Goal: Check status: Check status

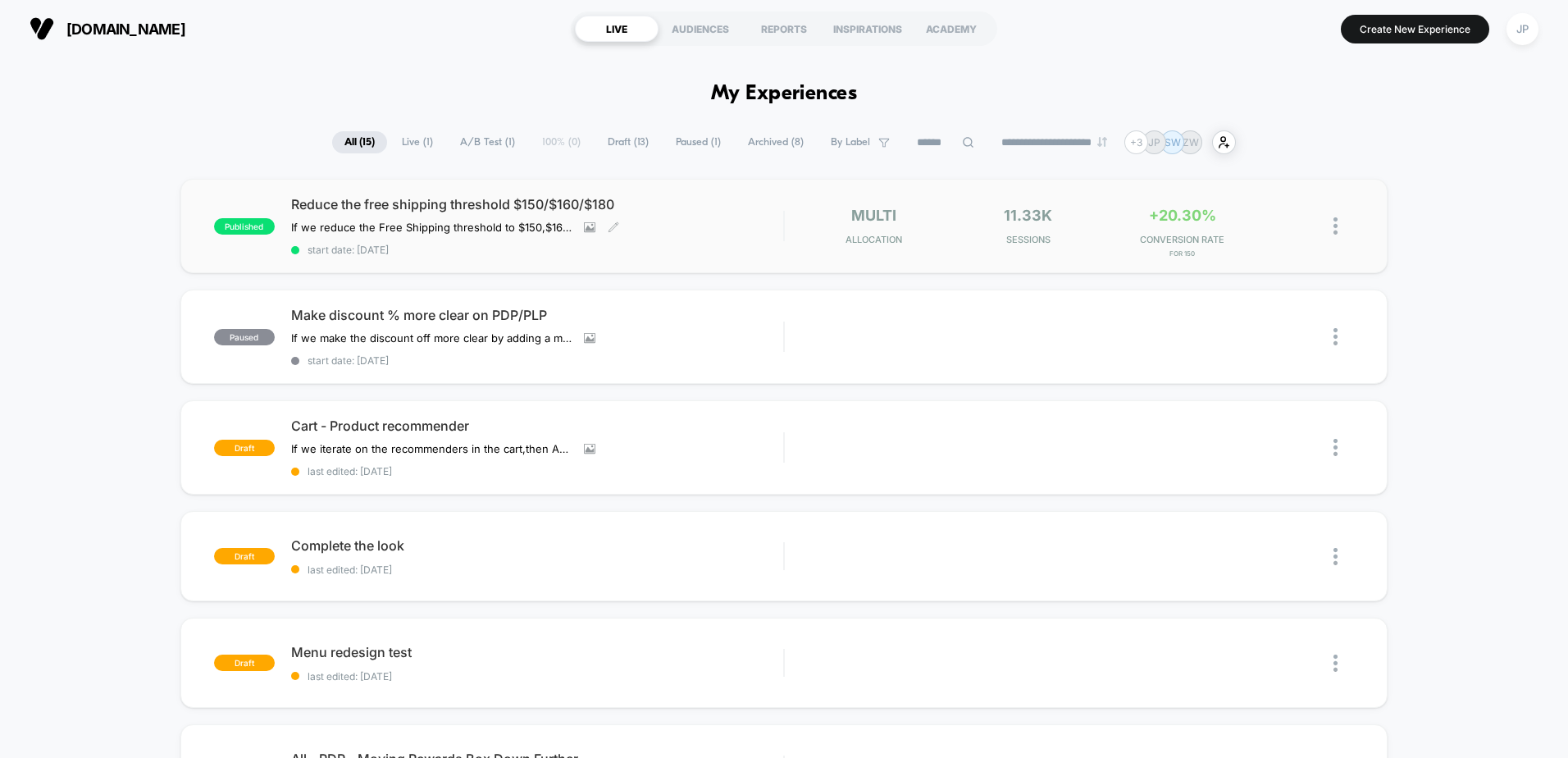
click at [389, 203] on span "Reduce the free shipping threshold $150/$160/$180" at bounding box center [537, 204] width 492 height 16
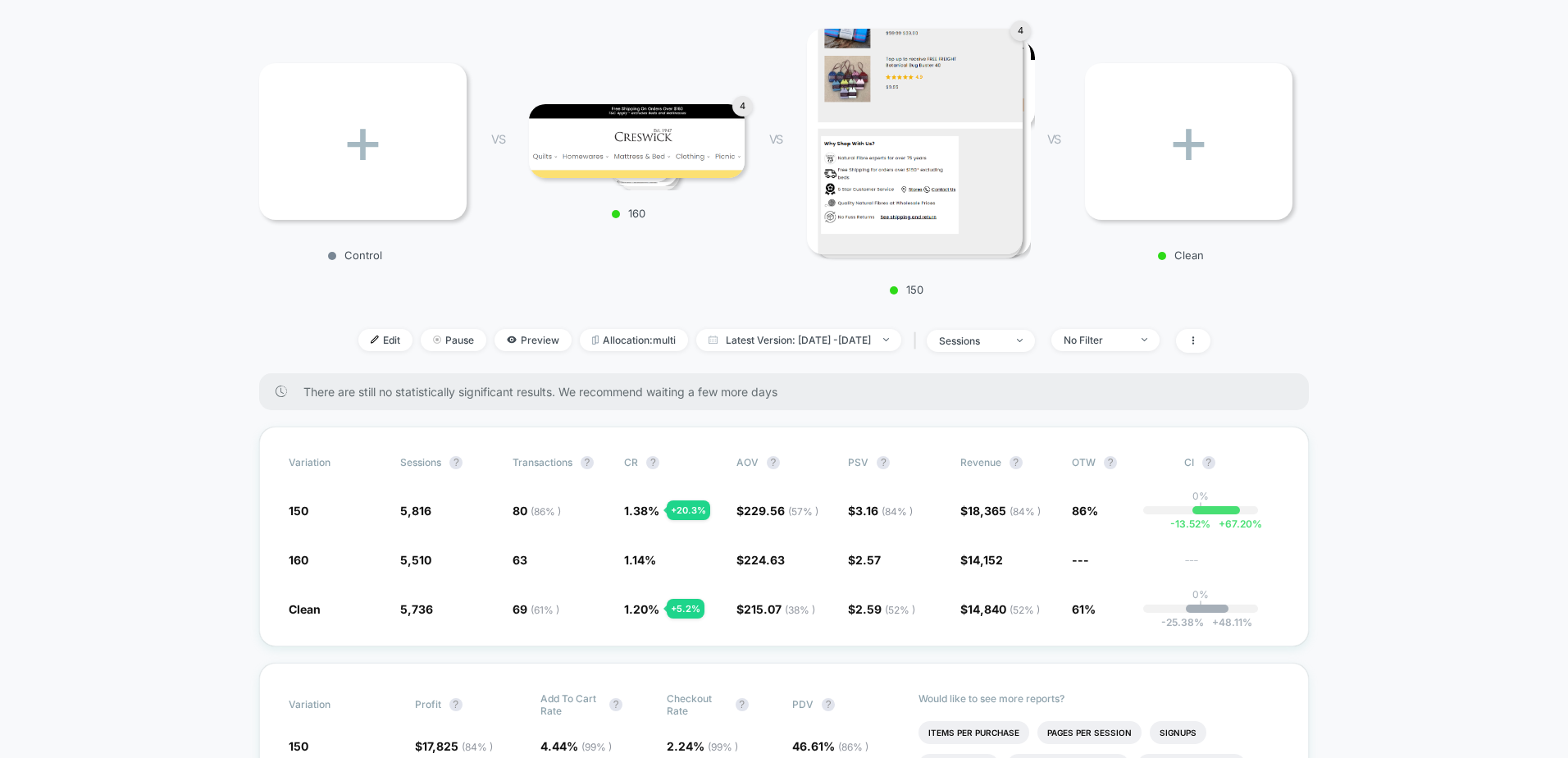
scroll to position [246, 0]
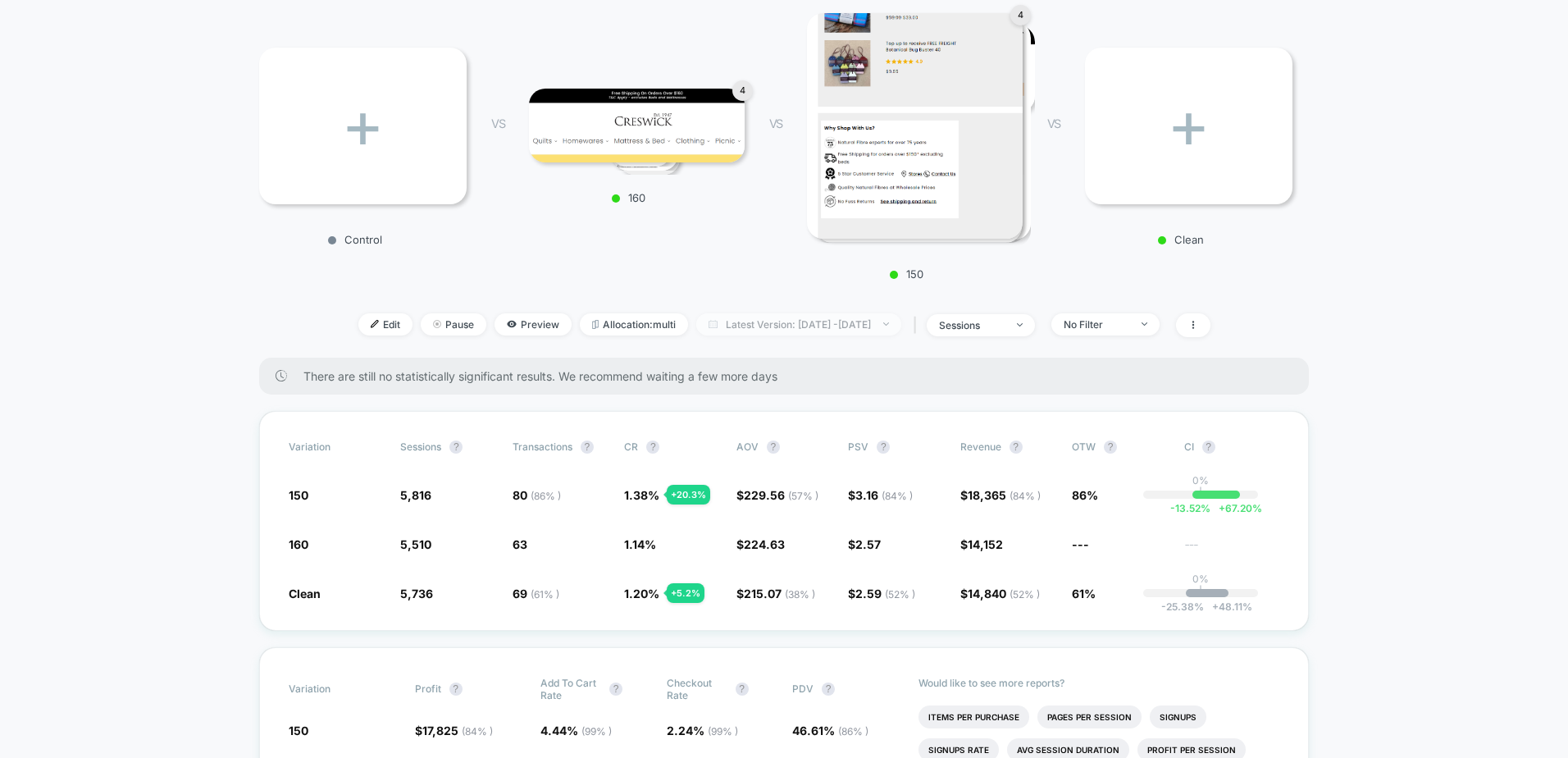
click at [846, 319] on span "Latest Version: [DATE] - [DATE]" at bounding box center [799, 324] width 205 height 22
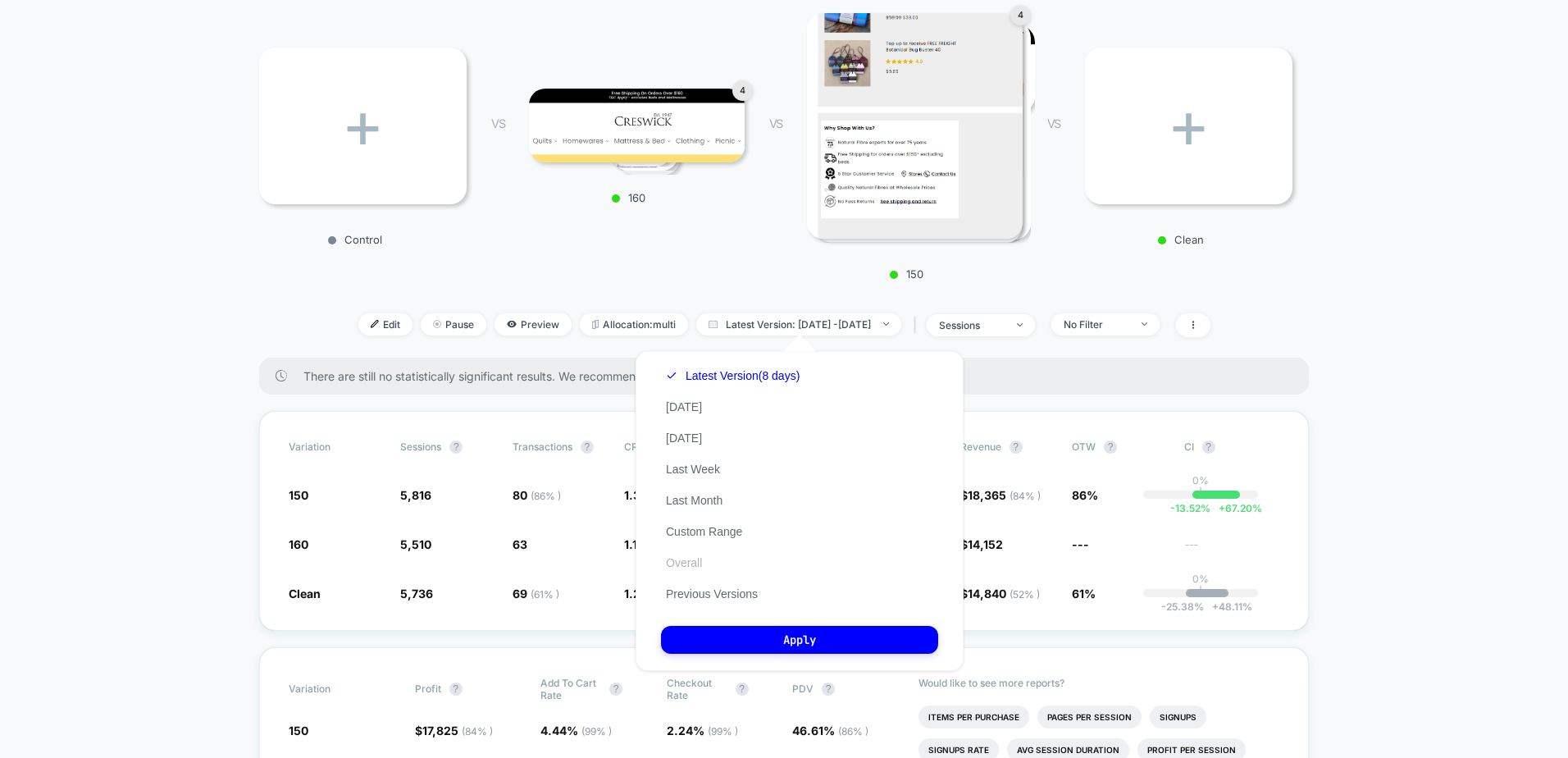
click at [686, 565] on button "Overall" at bounding box center [683, 563] width 45 height 15
click at [766, 635] on button "Apply" at bounding box center [799, 639] width 277 height 28
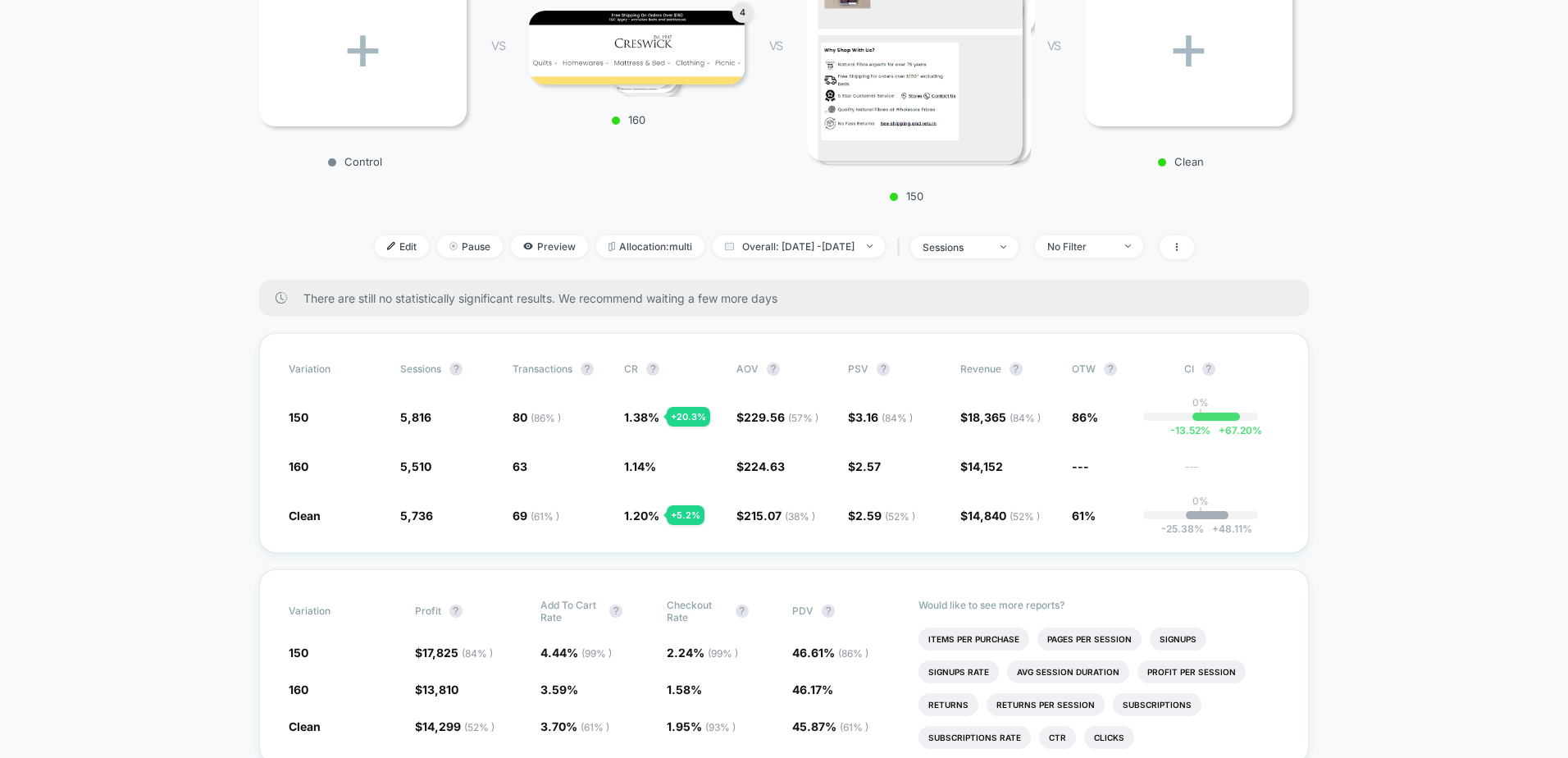
scroll to position [328, 0]
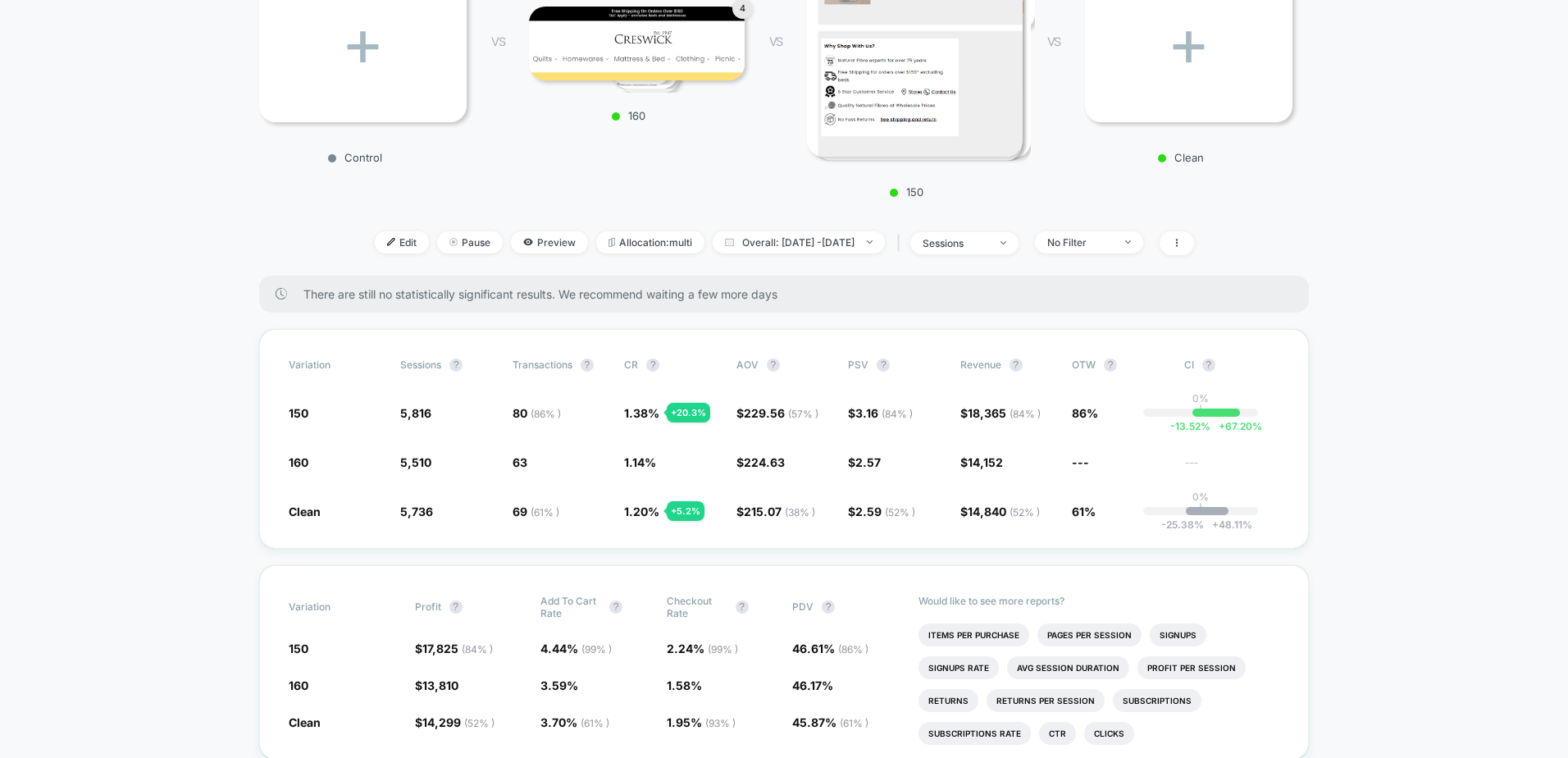
click at [770, 237] on span "Overall: [DATE] - [DATE]" at bounding box center [798, 242] width 172 height 22
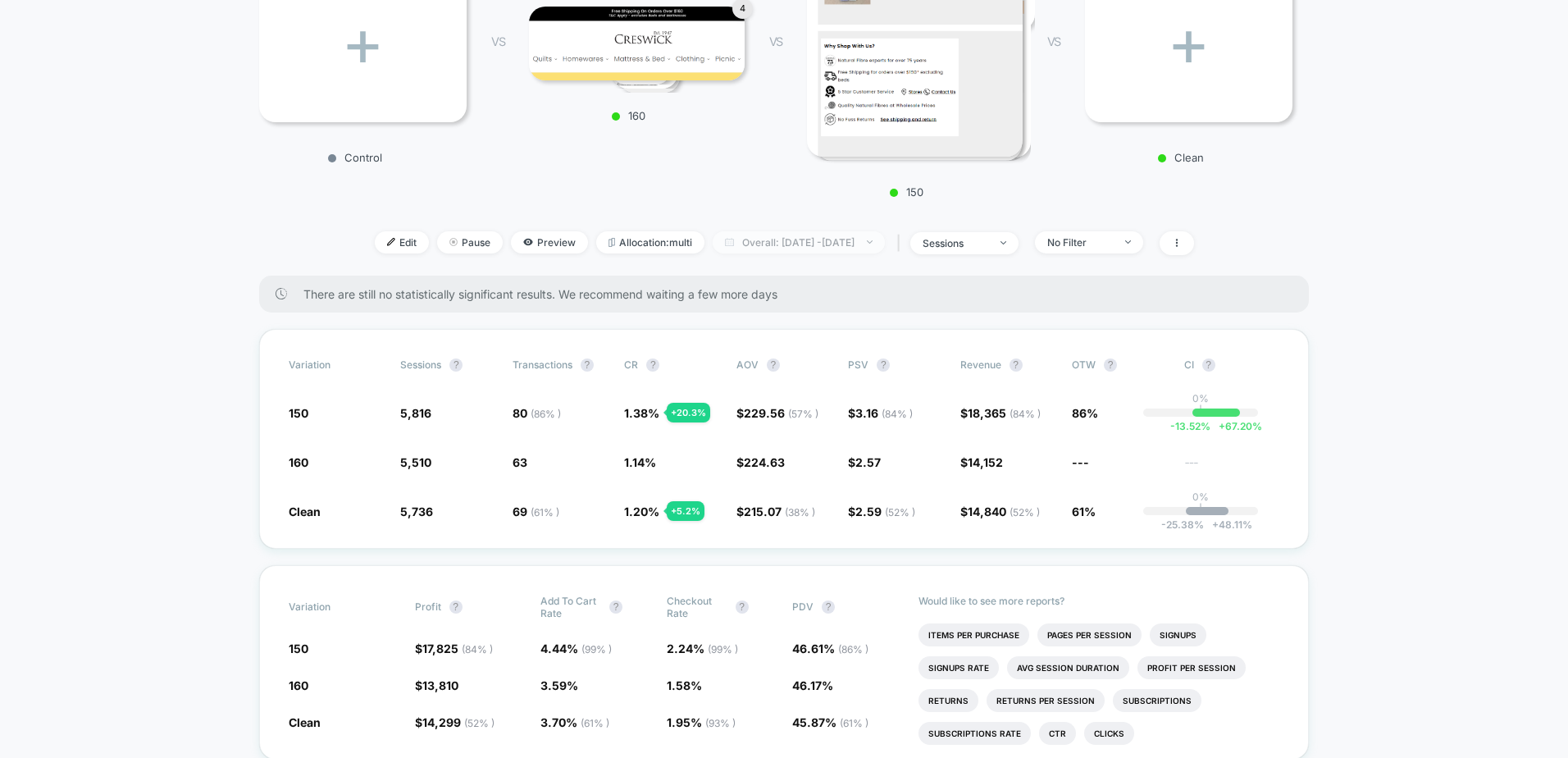
click at [802, 240] on span "Overall: [DATE] - [DATE]" at bounding box center [798, 242] width 172 height 22
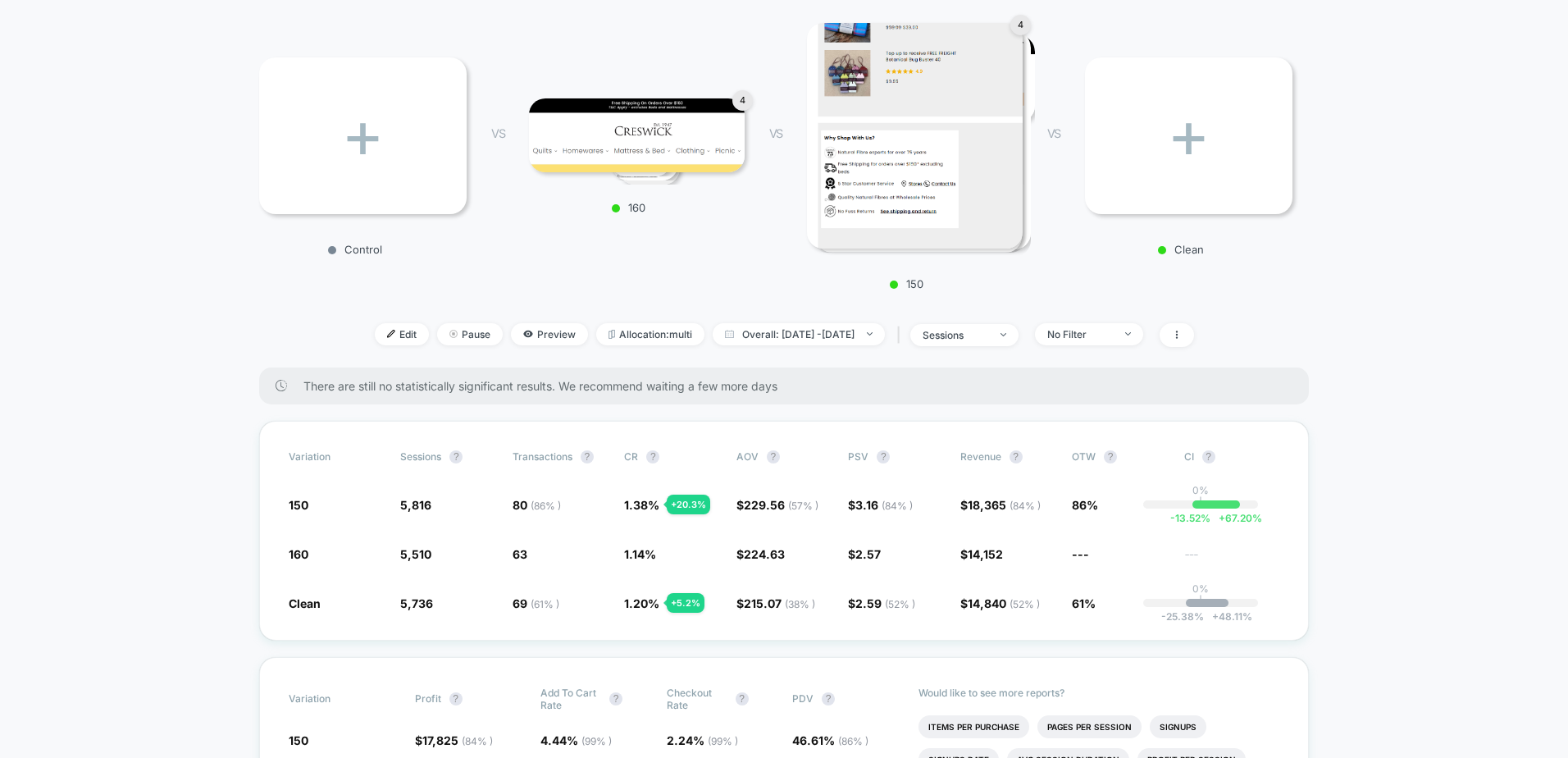
scroll to position [246, 0]
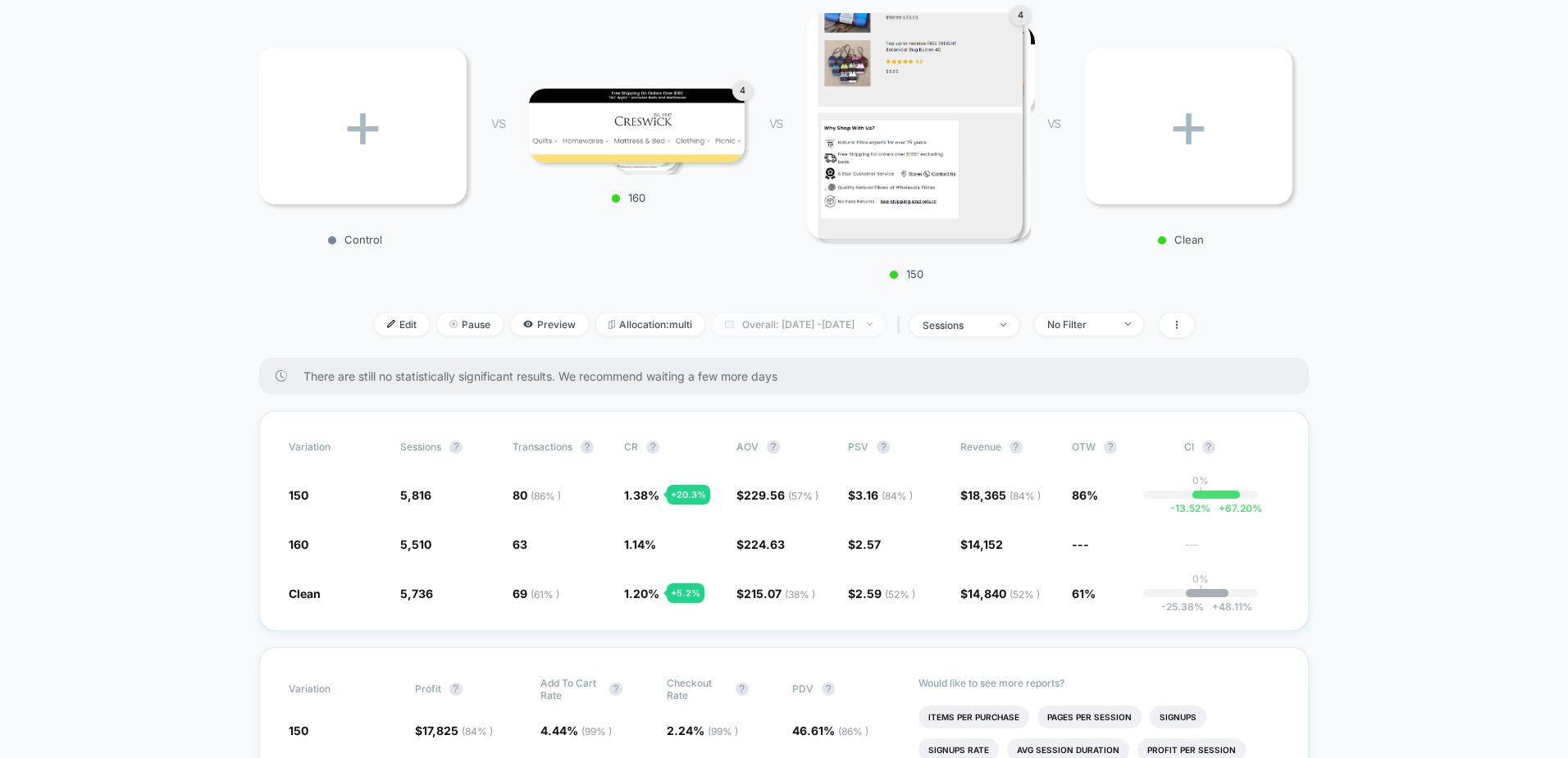
click at [829, 325] on span "Overall: [DATE] - [DATE]" at bounding box center [798, 324] width 172 height 22
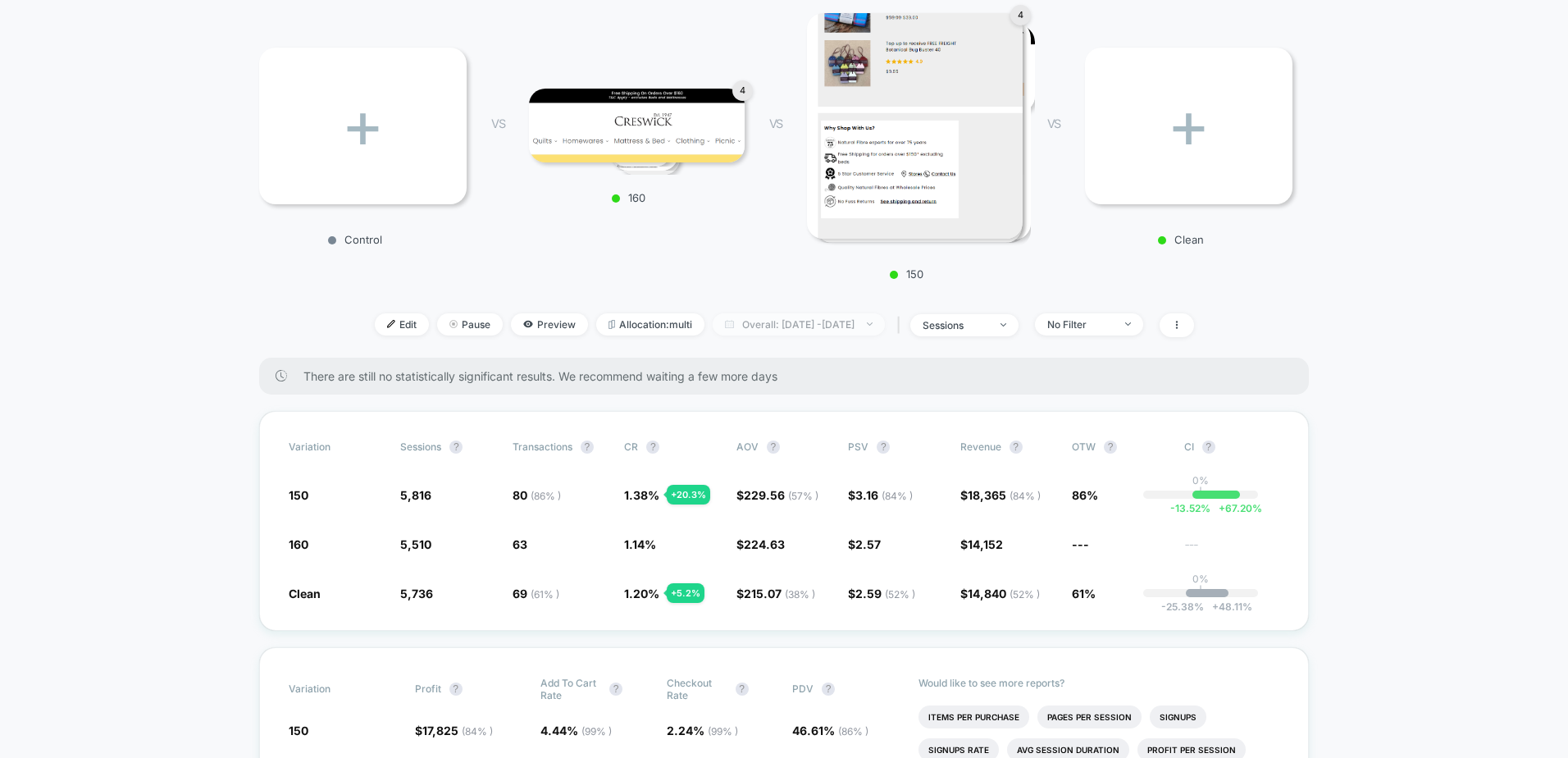
click at [735, 329] on span "Overall: [DATE] - [DATE]" at bounding box center [798, 324] width 172 height 22
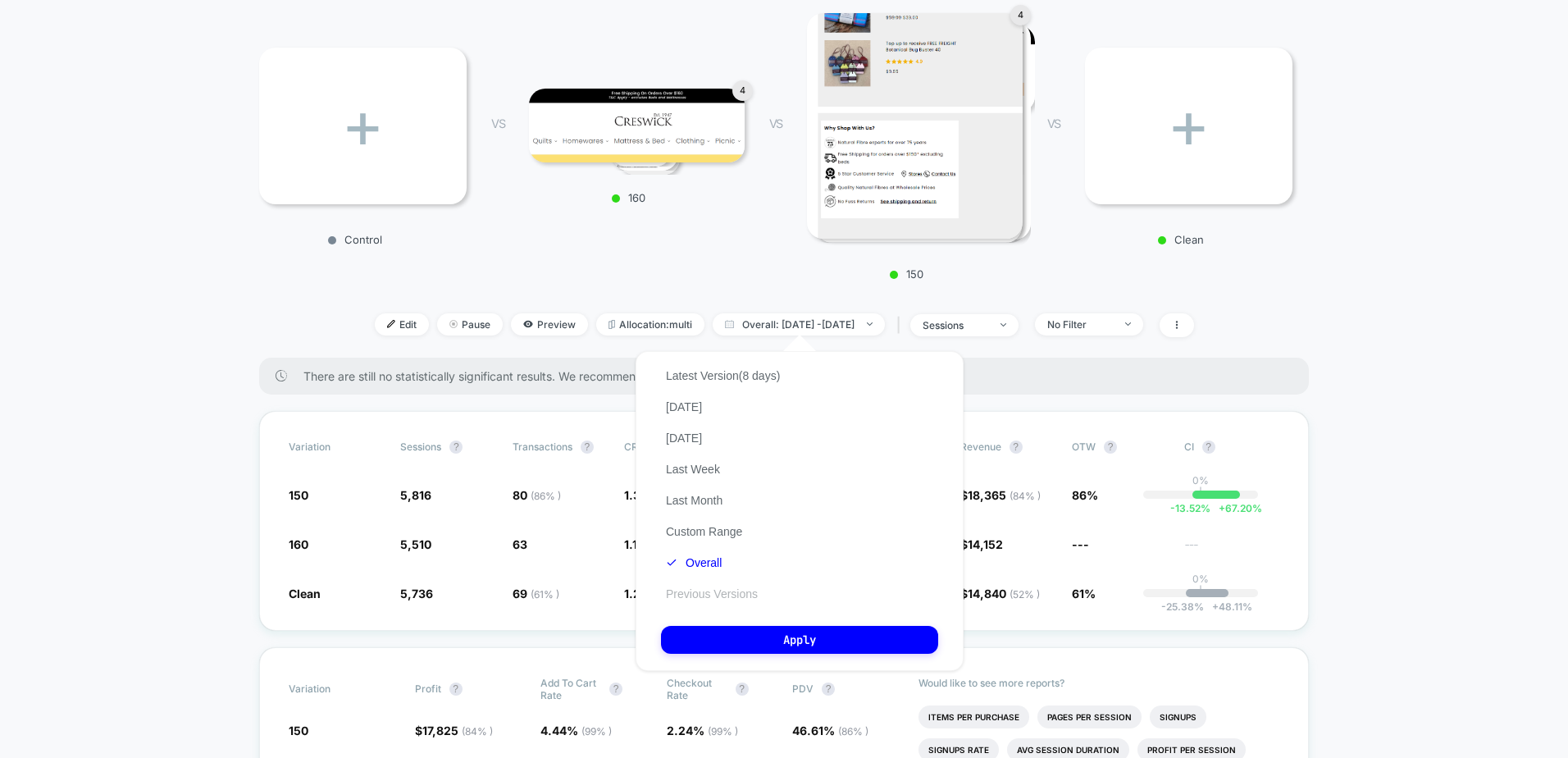
click at [738, 598] on button "Previous Versions" at bounding box center [712, 594] width 102 height 15
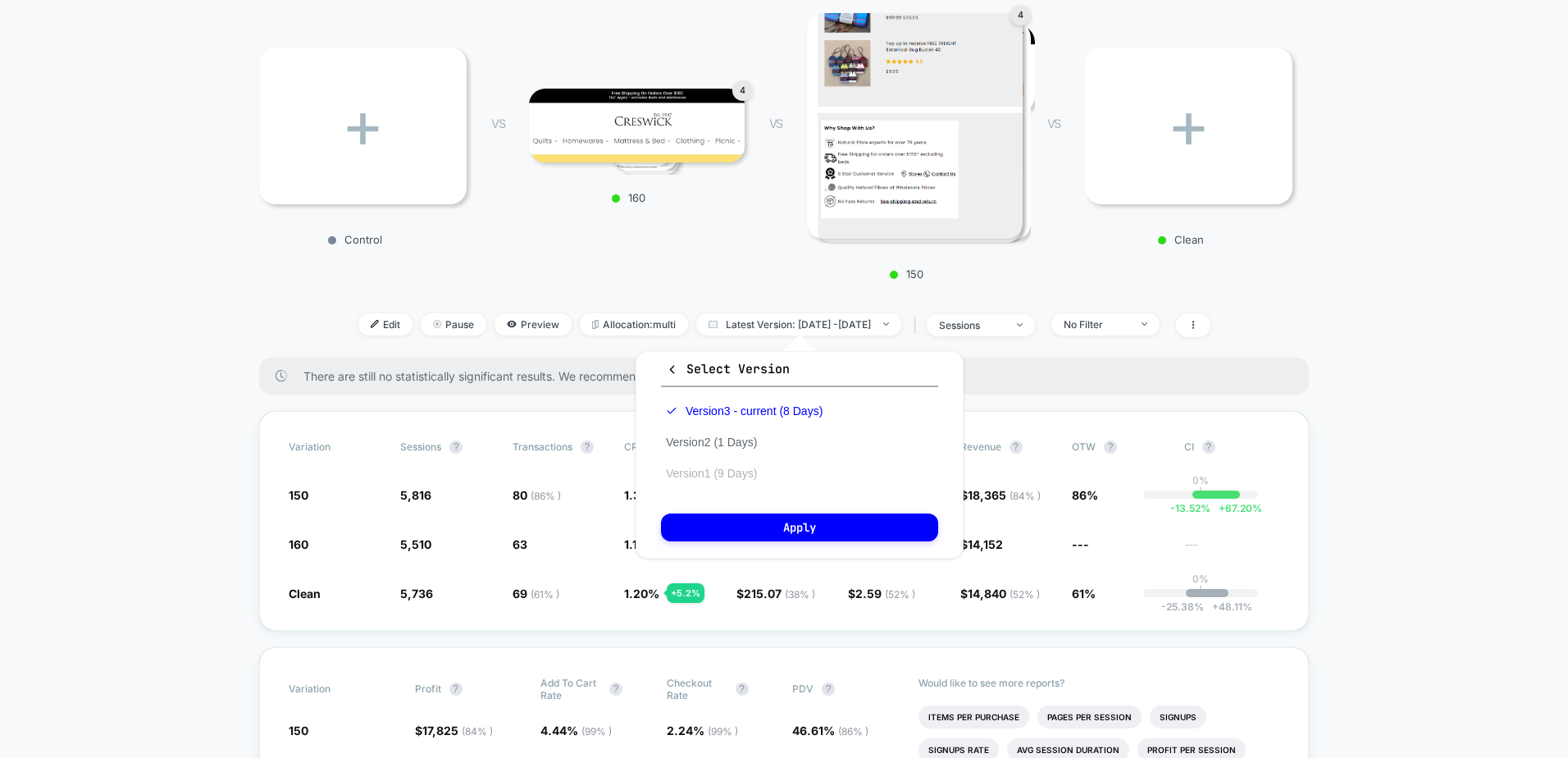
click at [704, 476] on button "Version 1 (9 Days)" at bounding box center [711, 473] width 101 height 15
click at [741, 531] on button "Apply" at bounding box center [799, 527] width 277 height 28
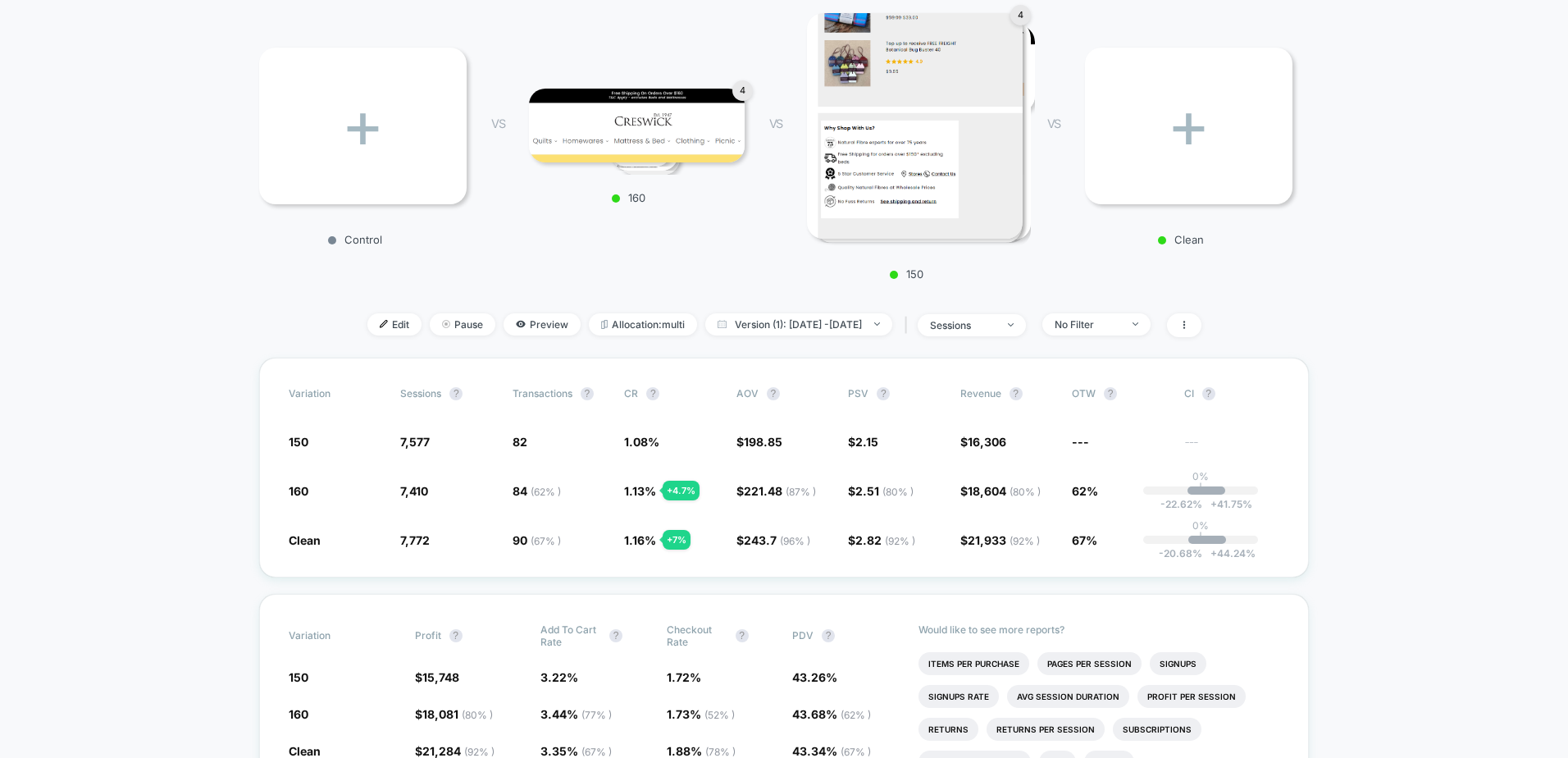
click at [738, 326] on span "Version (1): [DATE] - [DATE]" at bounding box center [799, 324] width 187 height 22
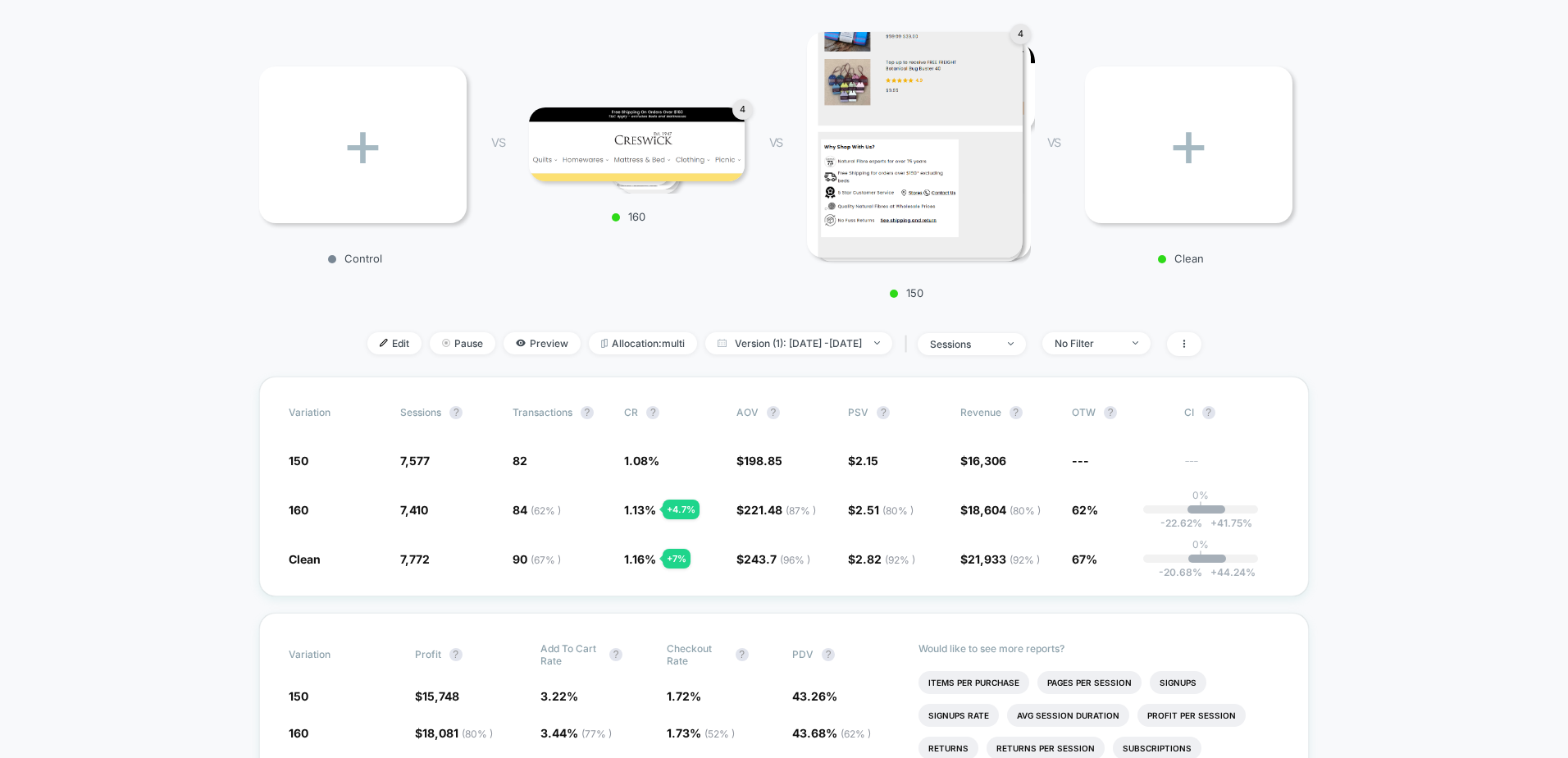
scroll to position [246, 0]
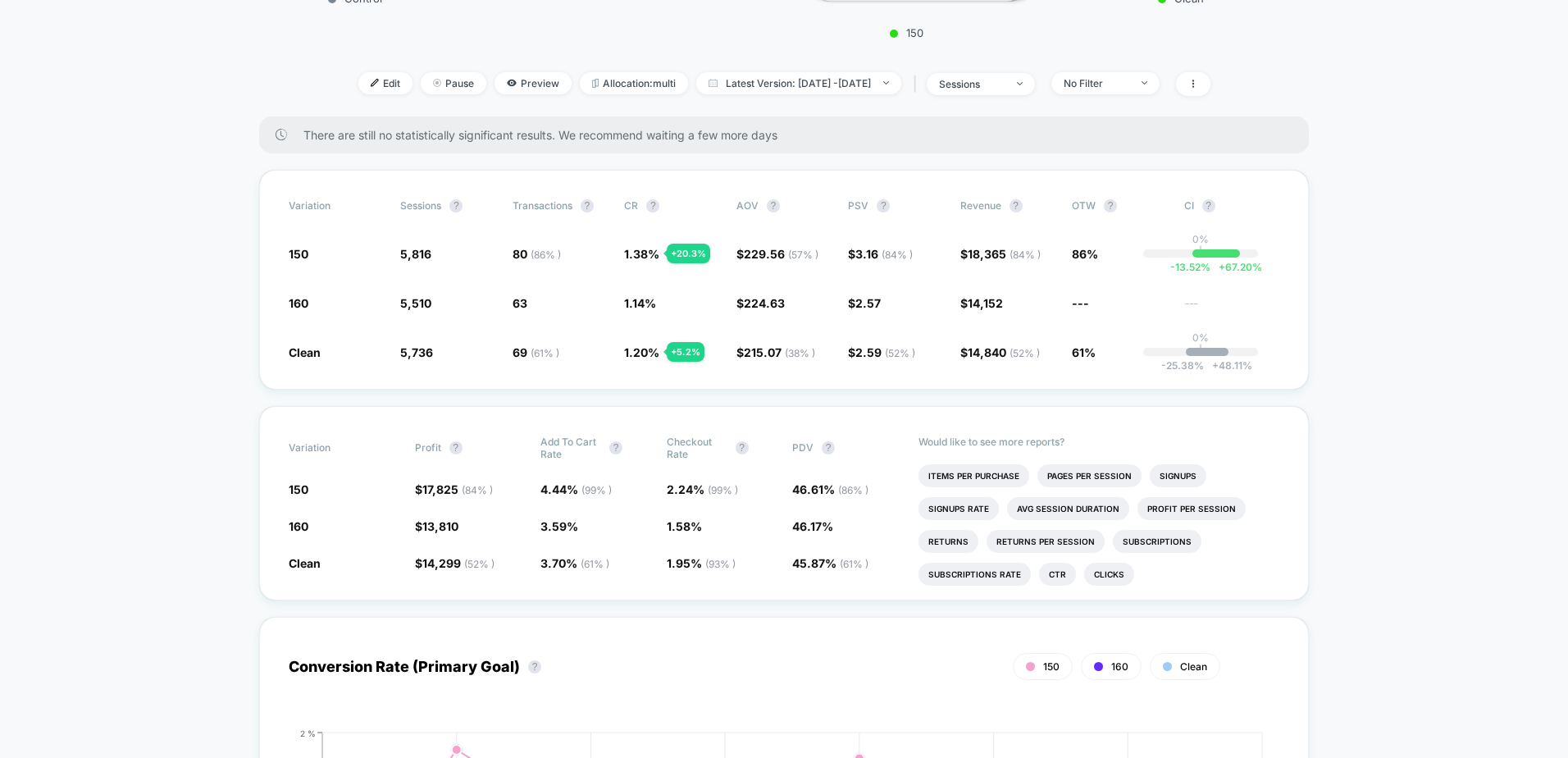
scroll to position [492, 0]
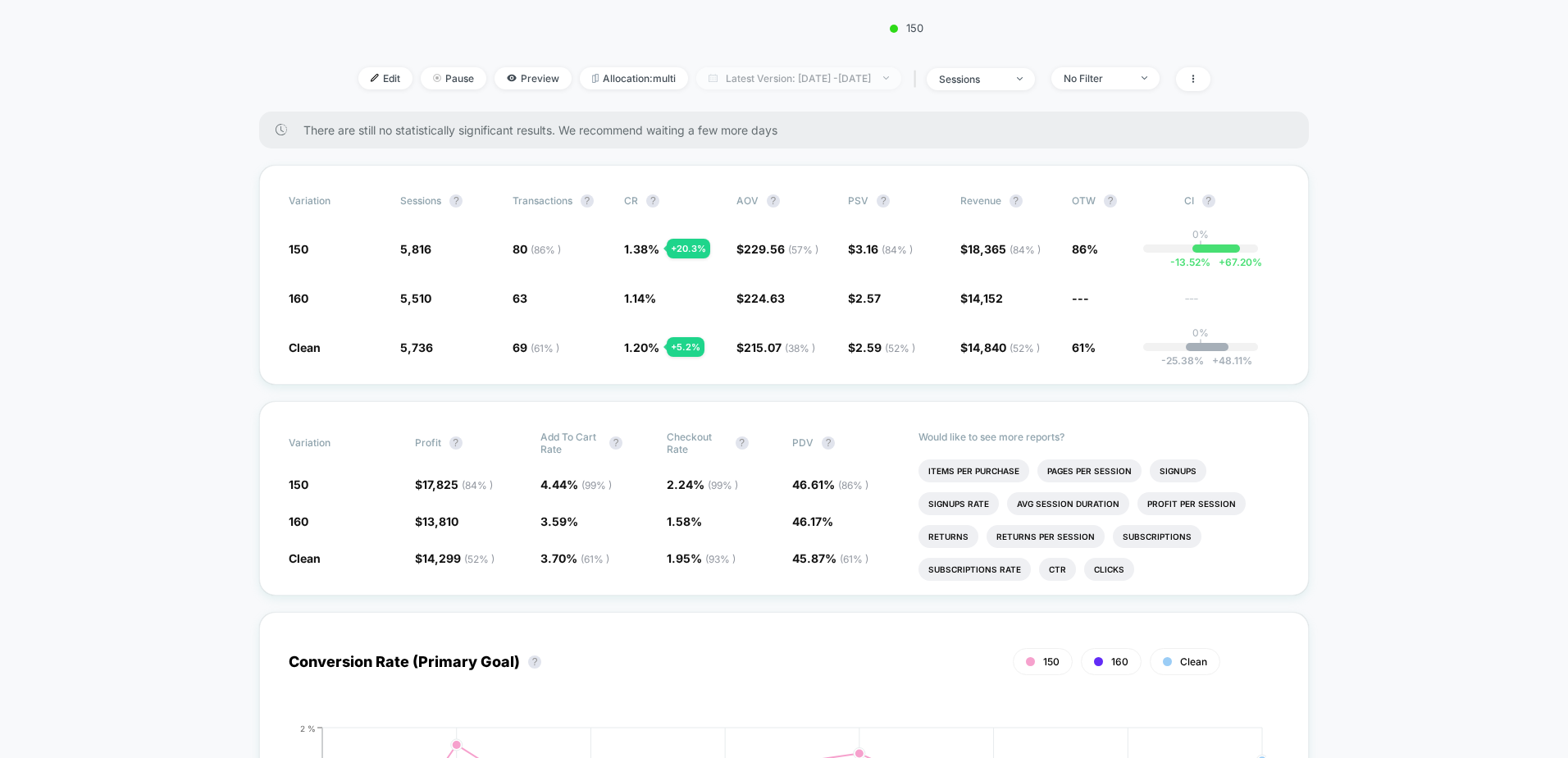
click at [729, 77] on span "Latest Version: Sep 16, 2025 - Sep 24, 2025" at bounding box center [799, 78] width 205 height 22
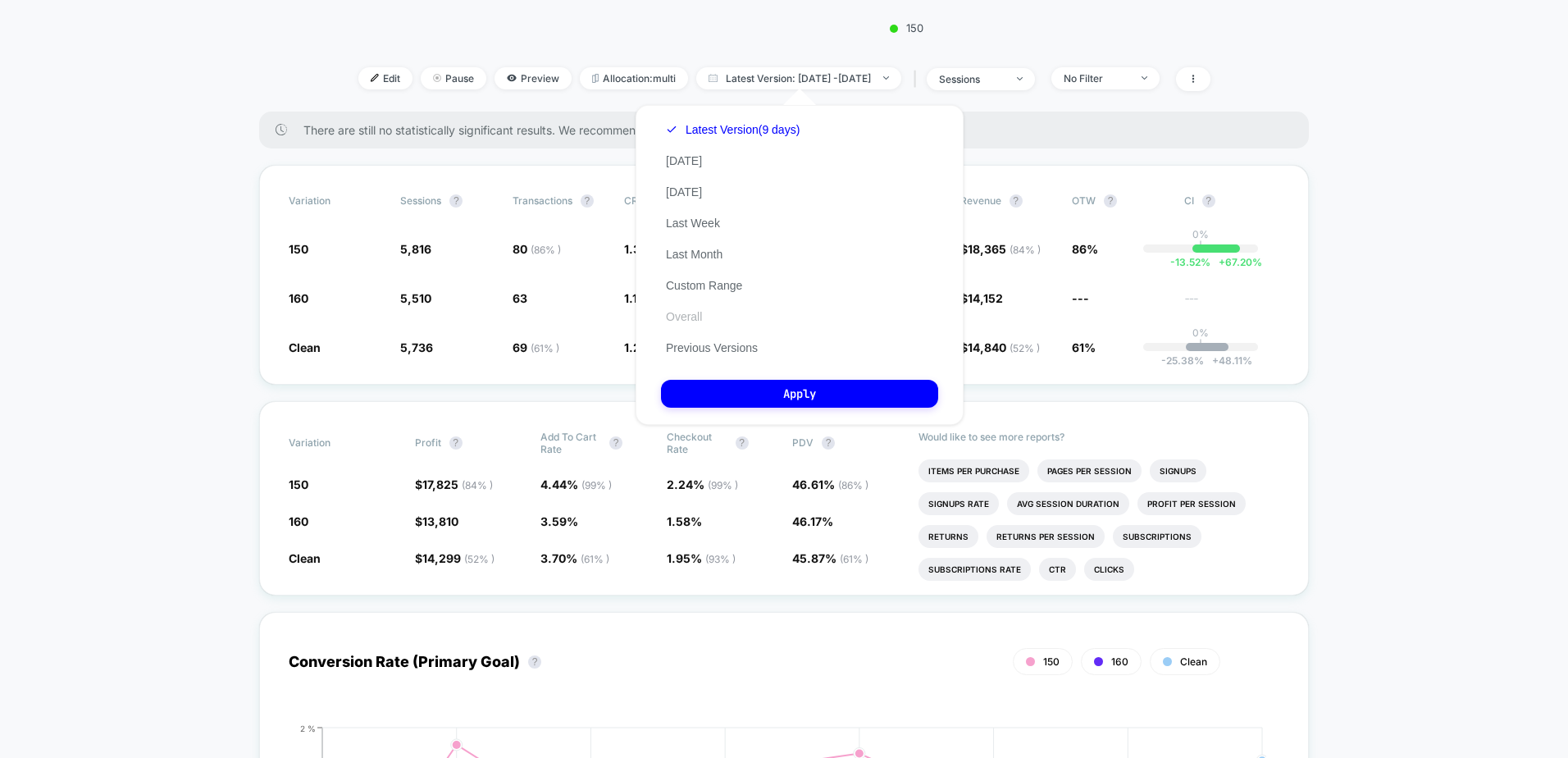
click at [684, 320] on button "Overall" at bounding box center [683, 317] width 45 height 15
click at [769, 395] on button "Apply" at bounding box center [799, 393] width 277 height 28
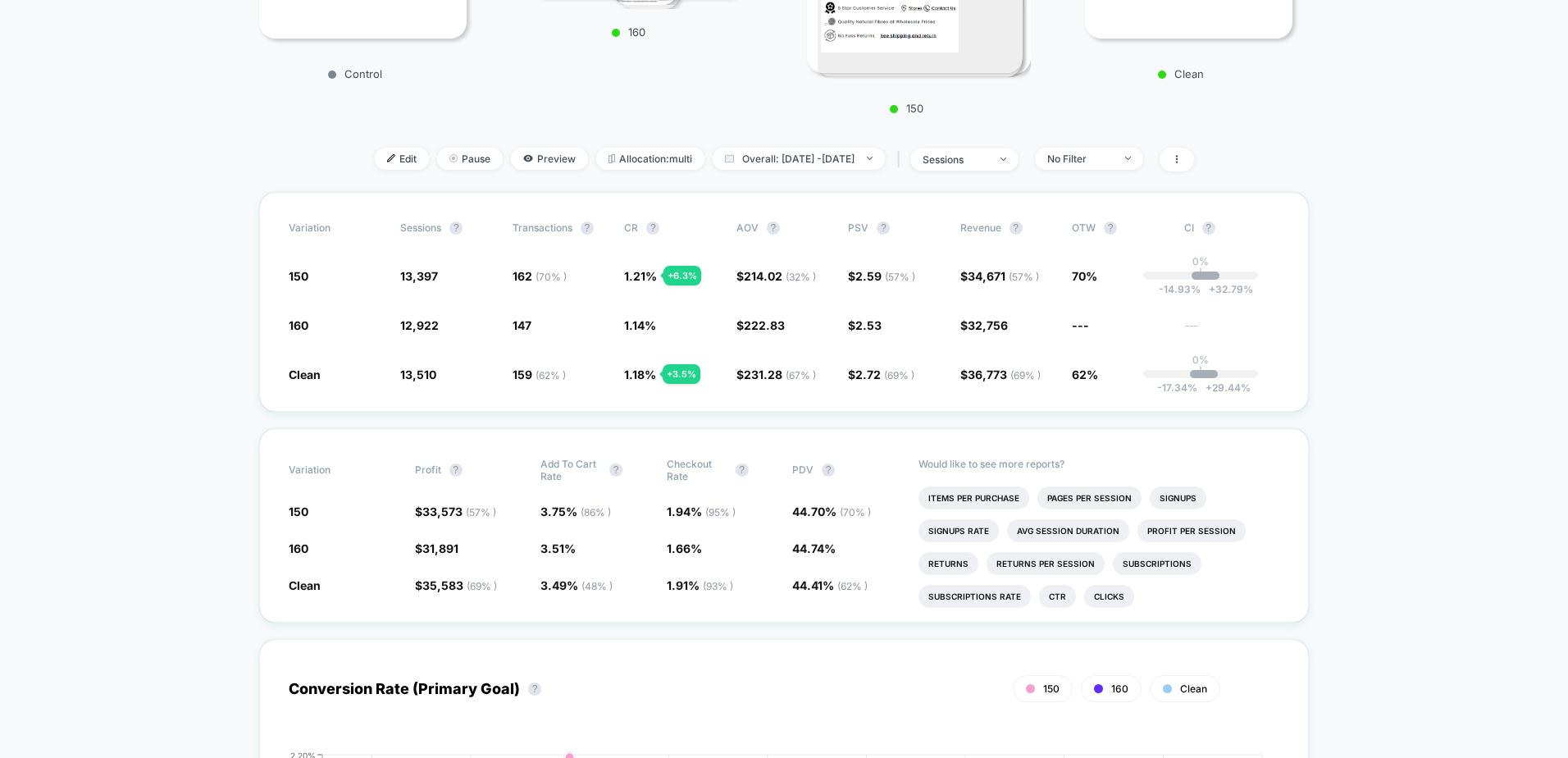
scroll to position [410, 0]
